Goal: Entertainment & Leisure: Browse casually

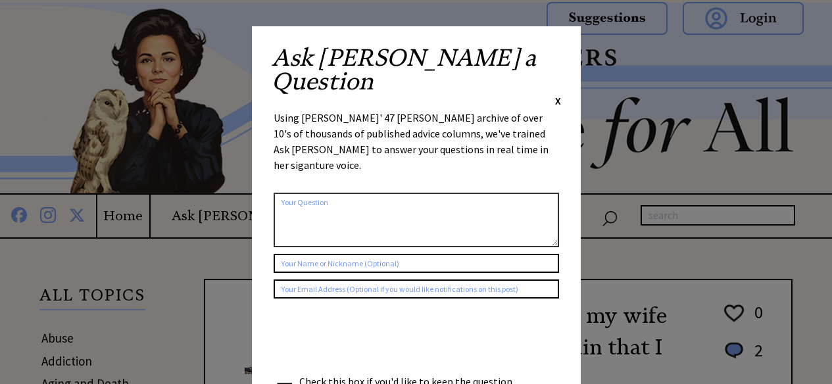
click at [559, 94] on span "X" at bounding box center [558, 100] width 6 height 13
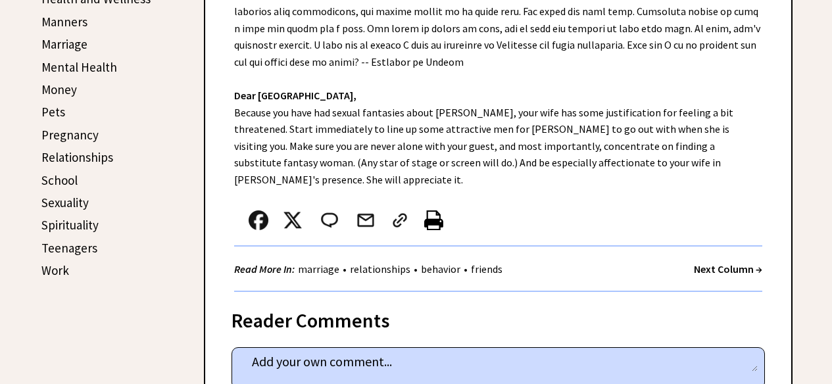
scroll to position [561, 0]
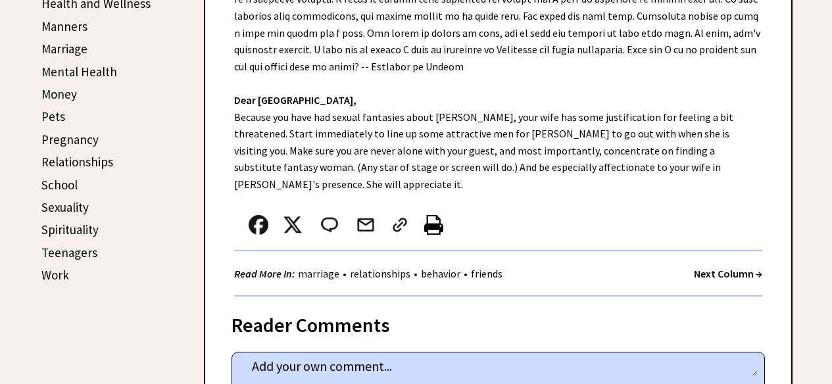
click at [716, 267] on strong "Next Column →" at bounding box center [728, 273] width 68 height 13
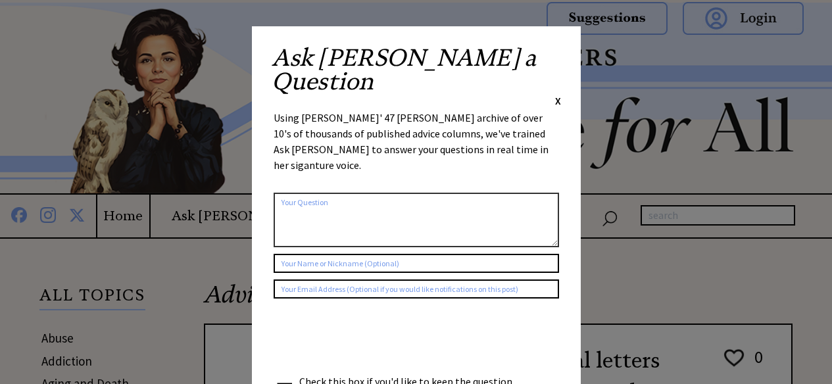
click at [559, 94] on span "X" at bounding box center [558, 100] width 6 height 13
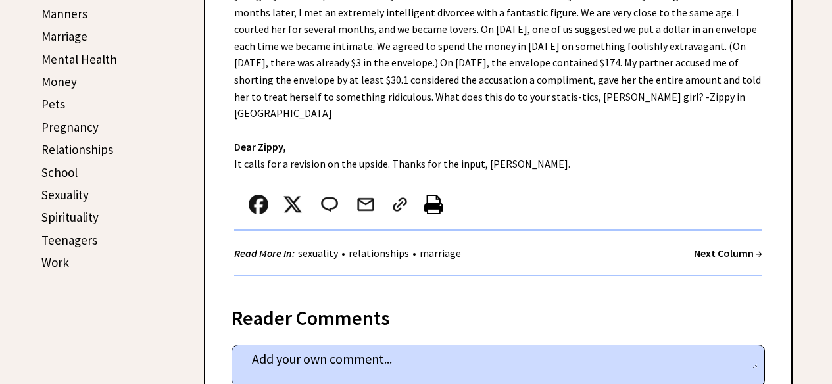
scroll to position [576, 0]
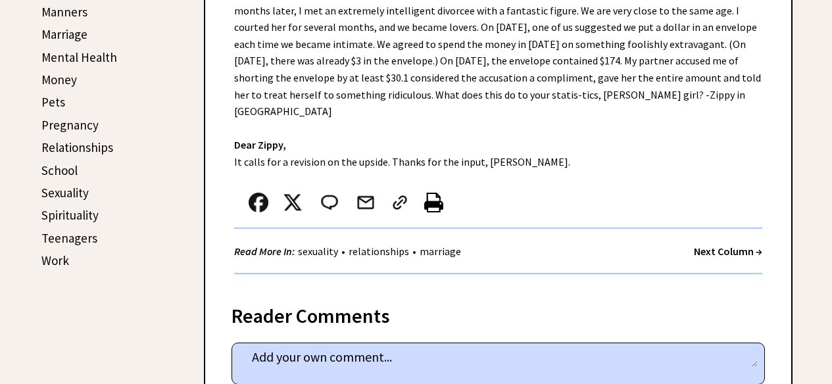
click at [734, 251] on strong "Next Column →" at bounding box center [728, 251] width 68 height 13
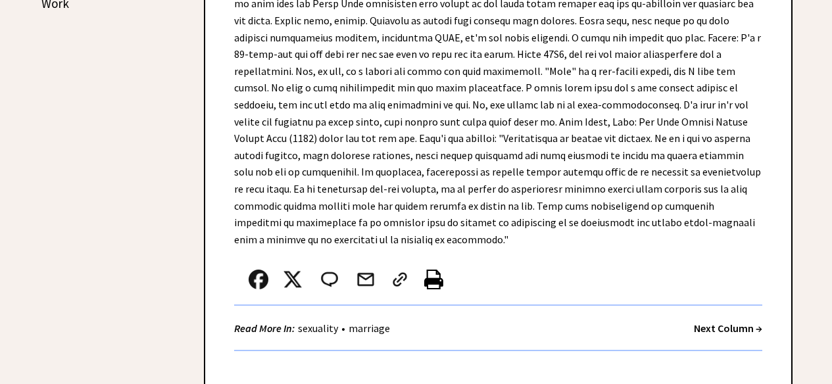
scroll to position [838, 0]
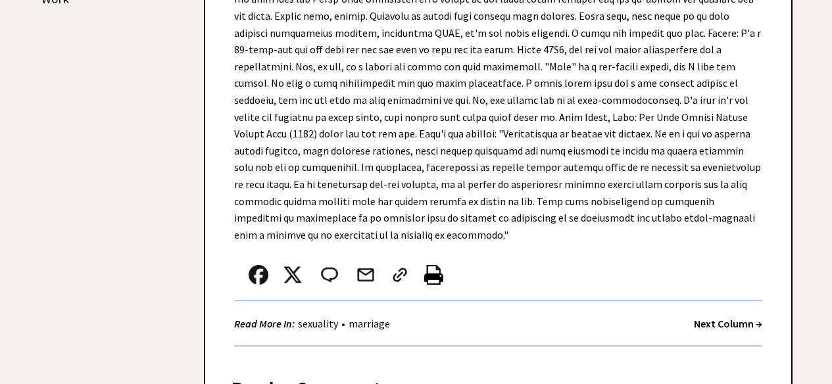
click at [713, 317] on strong "Next Column →" at bounding box center [728, 323] width 68 height 13
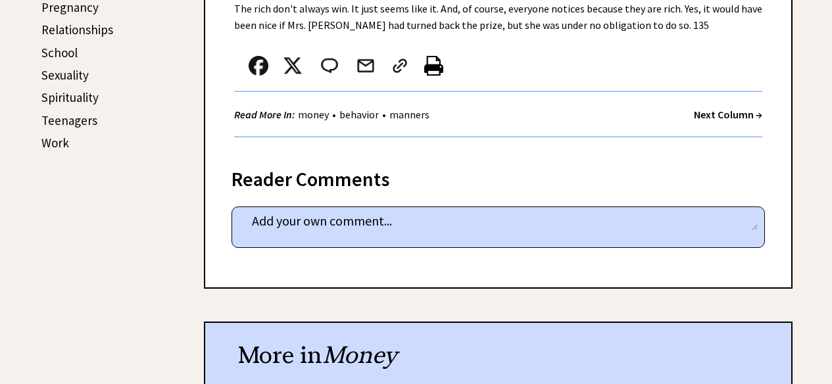
scroll to position [694, 0]
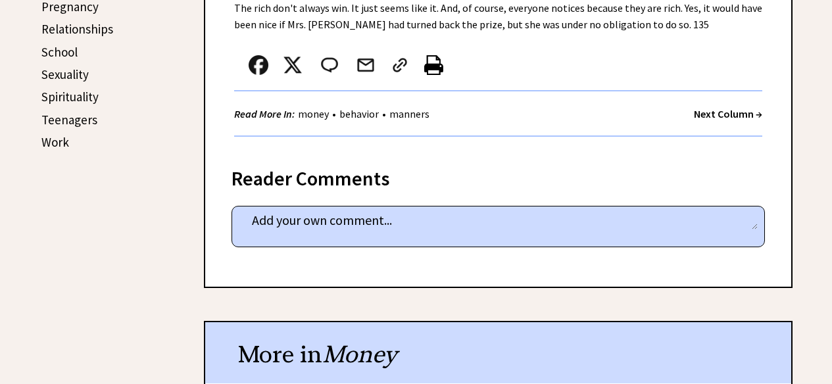
click at [715, 109] on strong "Next Column →" at bounding box center [728, 113] width 68 height 13
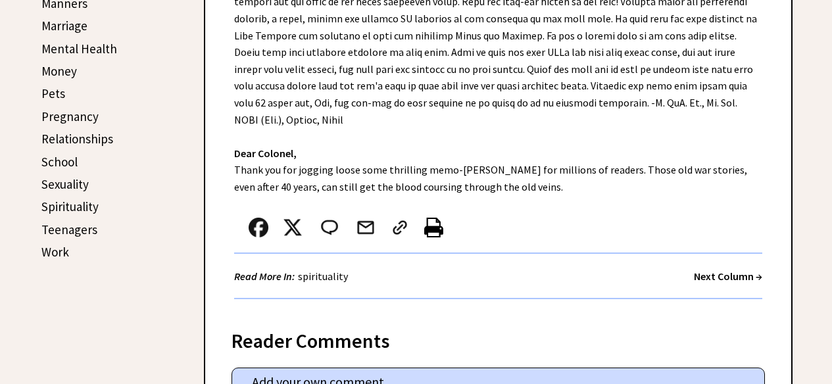
scroll to position [586, 0]
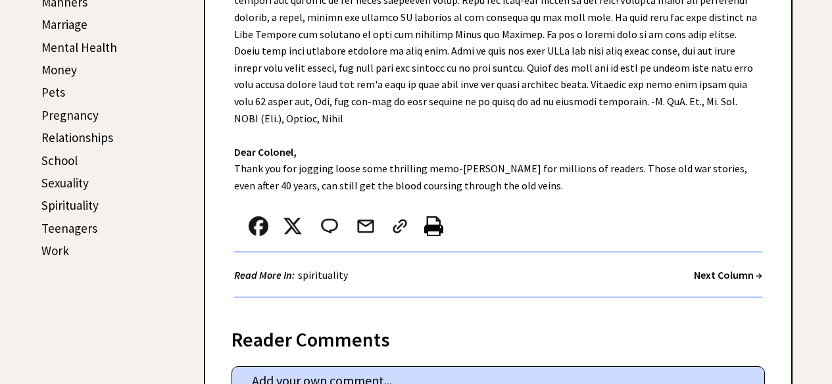
click at [740, 273] on strong "Next Column →" at bounding box center [728, 274] width 68 height 13
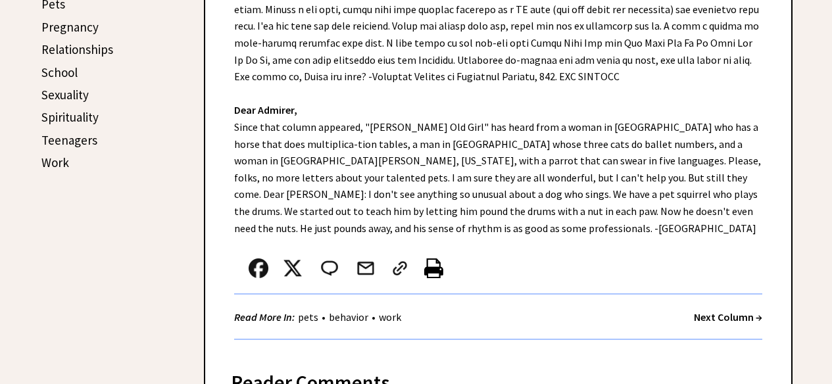
scroll to position [674, 0]
click at [736, 310] on strong "Next Column →" at bounding box center [728, 316] width 68 height 13
